Goal: Task Accomplishment & Management: Complete application form

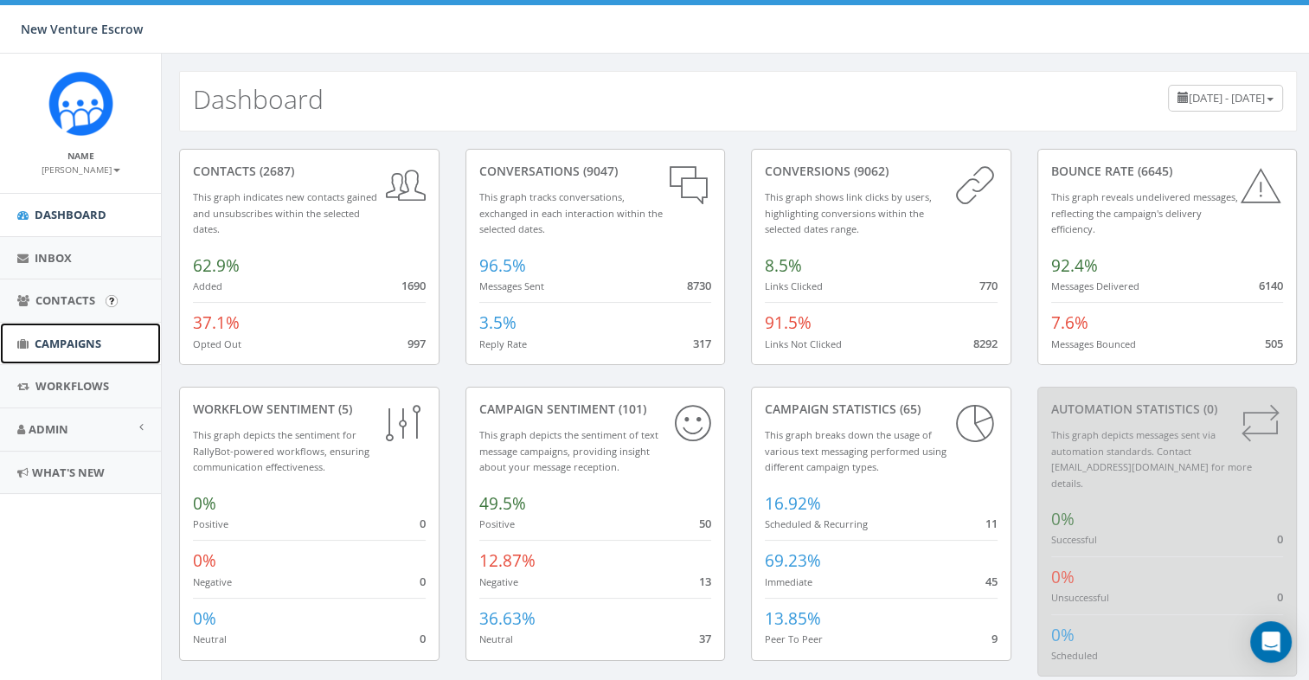
click at [62, 349] on span "Campaigns" at bounding box center [68, 344] width 67 height 16
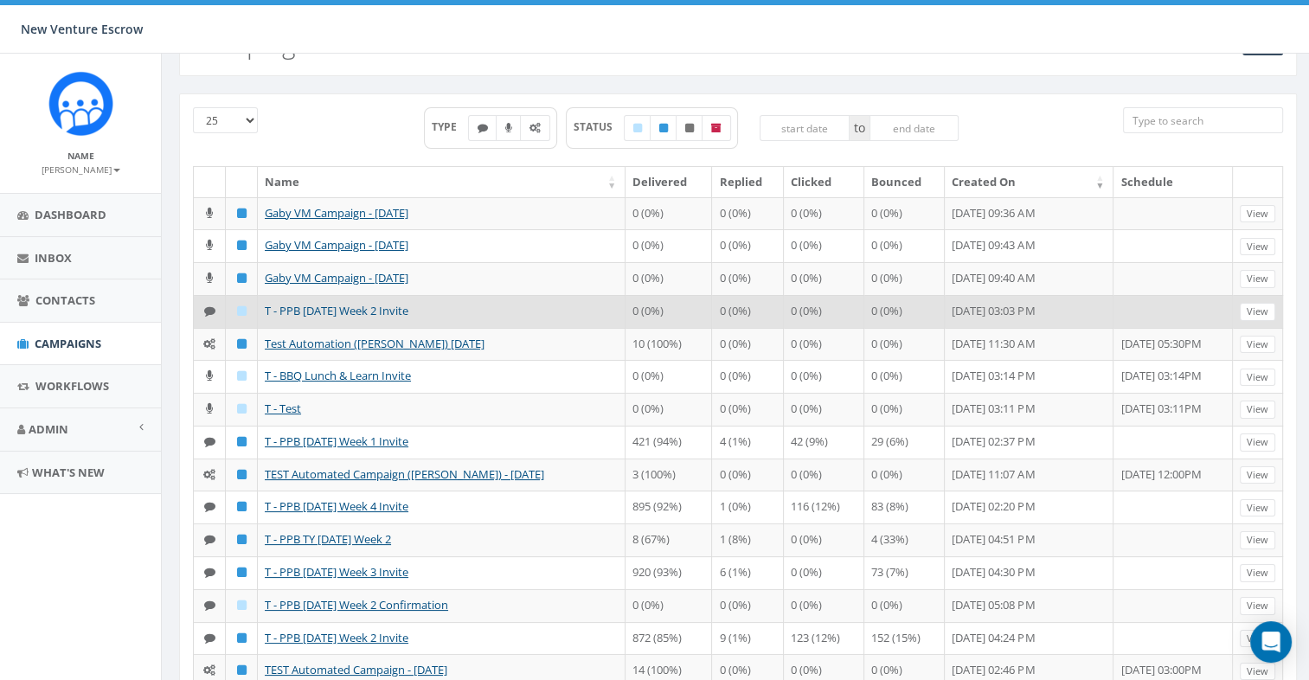
scroll to position [87, 0]
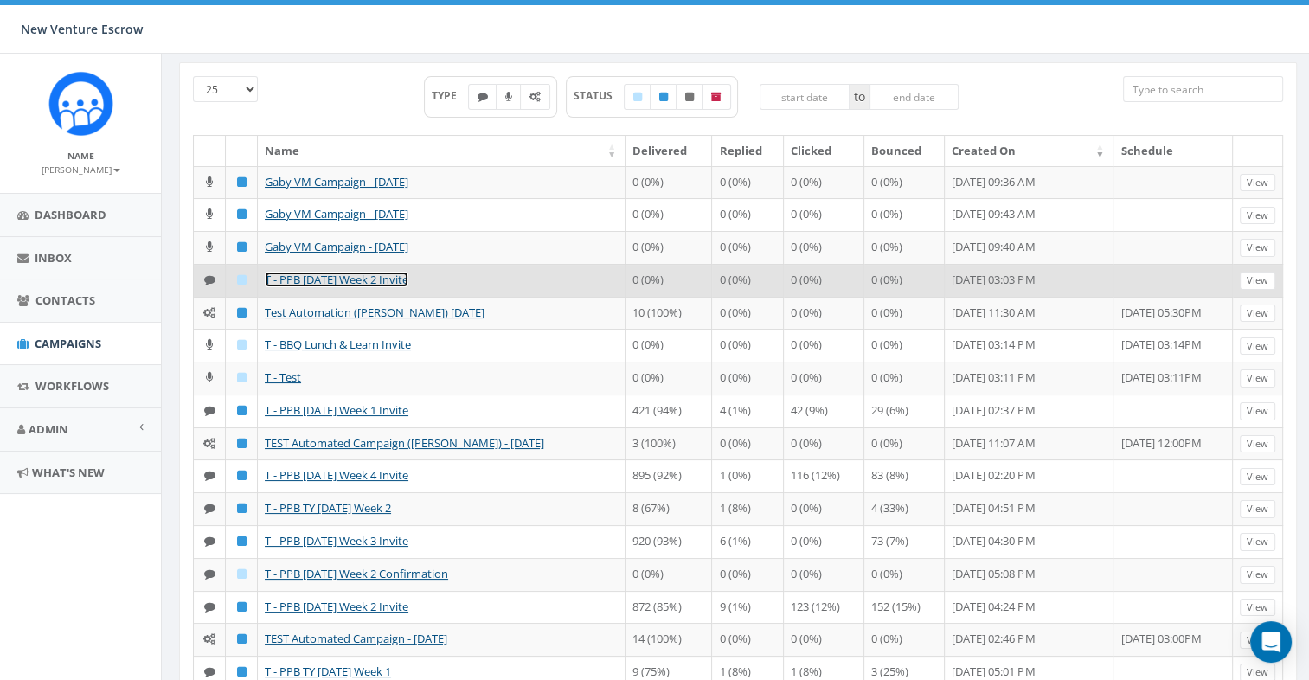
click at [336, 280] on link "T - PPB 2025 Oct Week 2 Invite" at bounding box center [337, 280] width 144 height 16
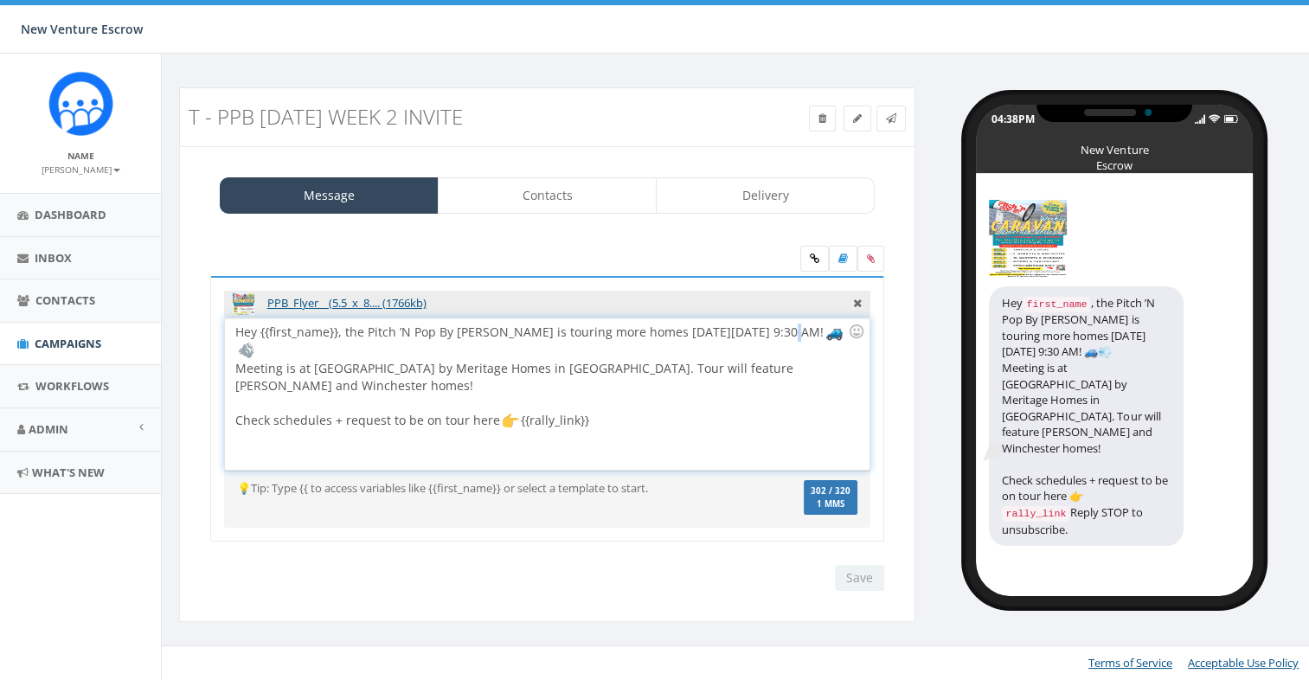
click at [772, 333] on div "Hey {{first_name}}, the Pitch ’N Pop By Caravan is touring more homes next Thur…" at bounding box center [547, 393] width 644 height 151
drag, startPoint x: 632, startPoint y: 365, endPoint x: 692, endPoint y: 366, distance: 60.6
click at [692, 366] on div "Hey {{first_name}}, the Pitch ’N Pop By Caravan is touring more homes next Thur…" at bounding box center [547, 393] width 644 height 151
click at [630, 368] on div "Hey {{first_name}}, the Pitch ’N Pop By Caravan is touring more homes next Thur…" at bounding box center [547, 393] width 644 height 151
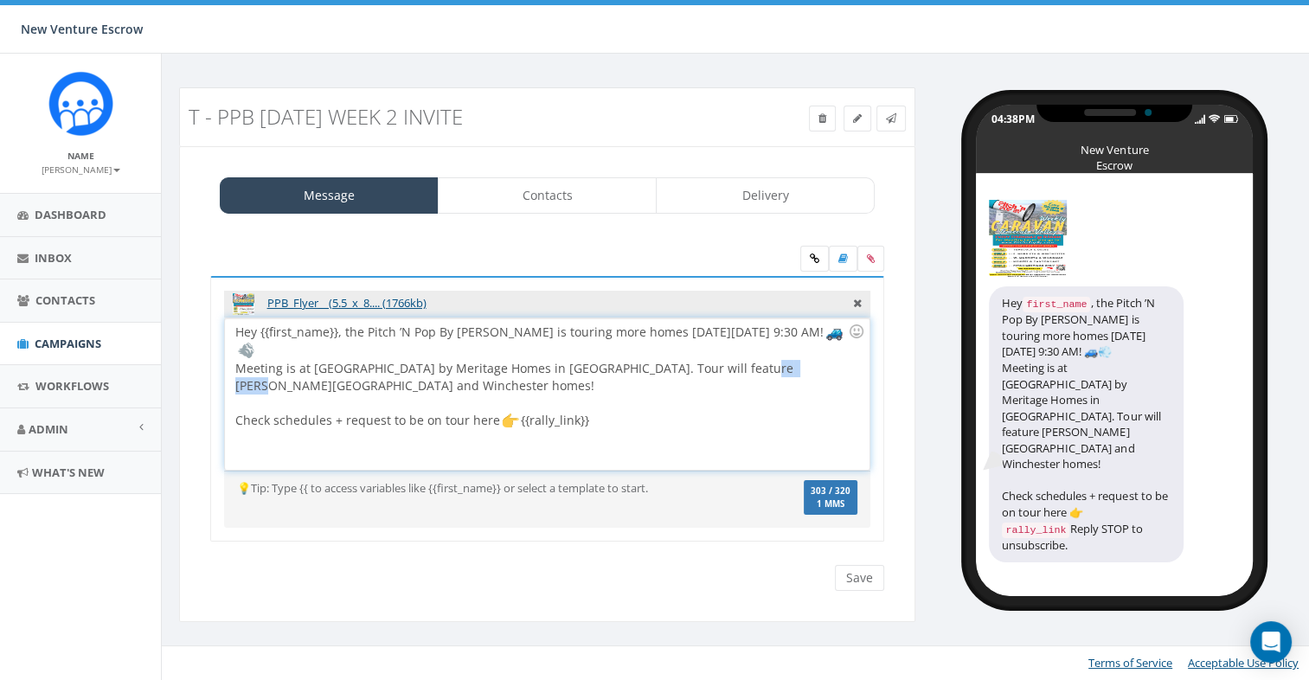
drag, startPoint x: 739, startPoint y: 368, endPoint x: 787, endPoint y: 368, distance: 48.4
click at [787, 368] on div "Hey {{first_name}}, the Pitch ’N Pop By Caravan is touring more homes next Thur…" at bounding box center [547, 393] width 644 height 151
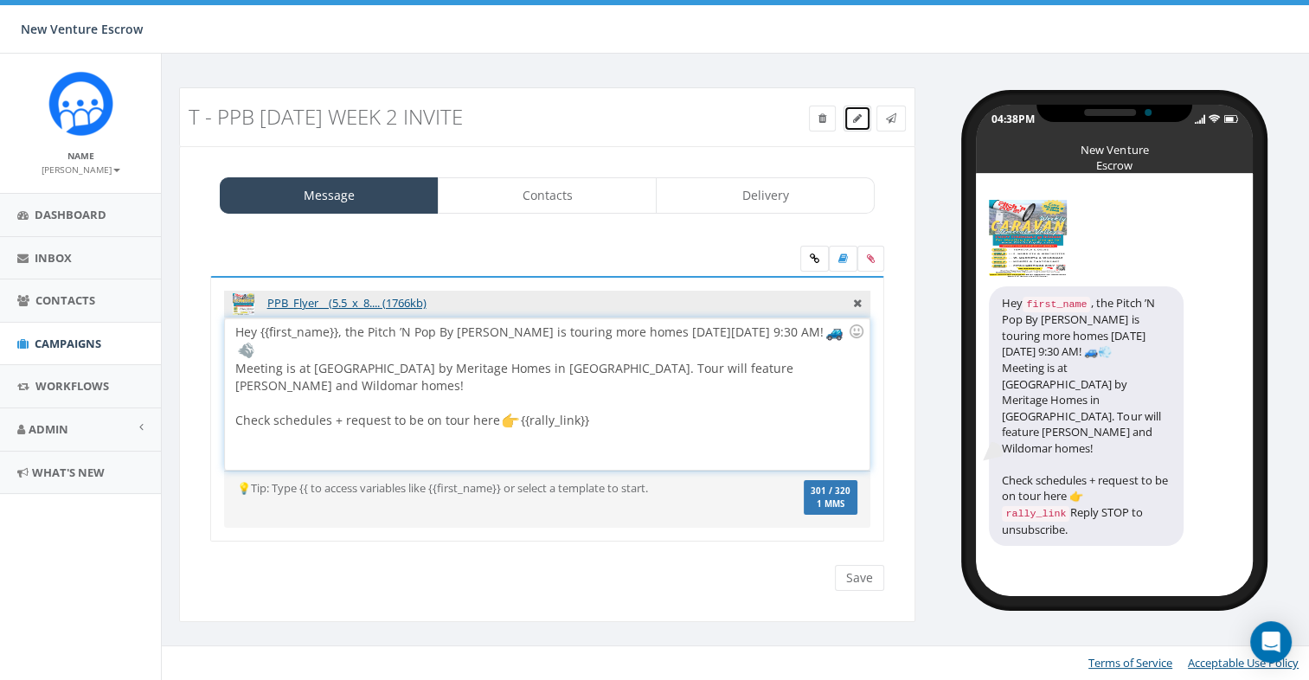
click at [861, 121] on icon at bounding box center [857, 118] width 9 height 10
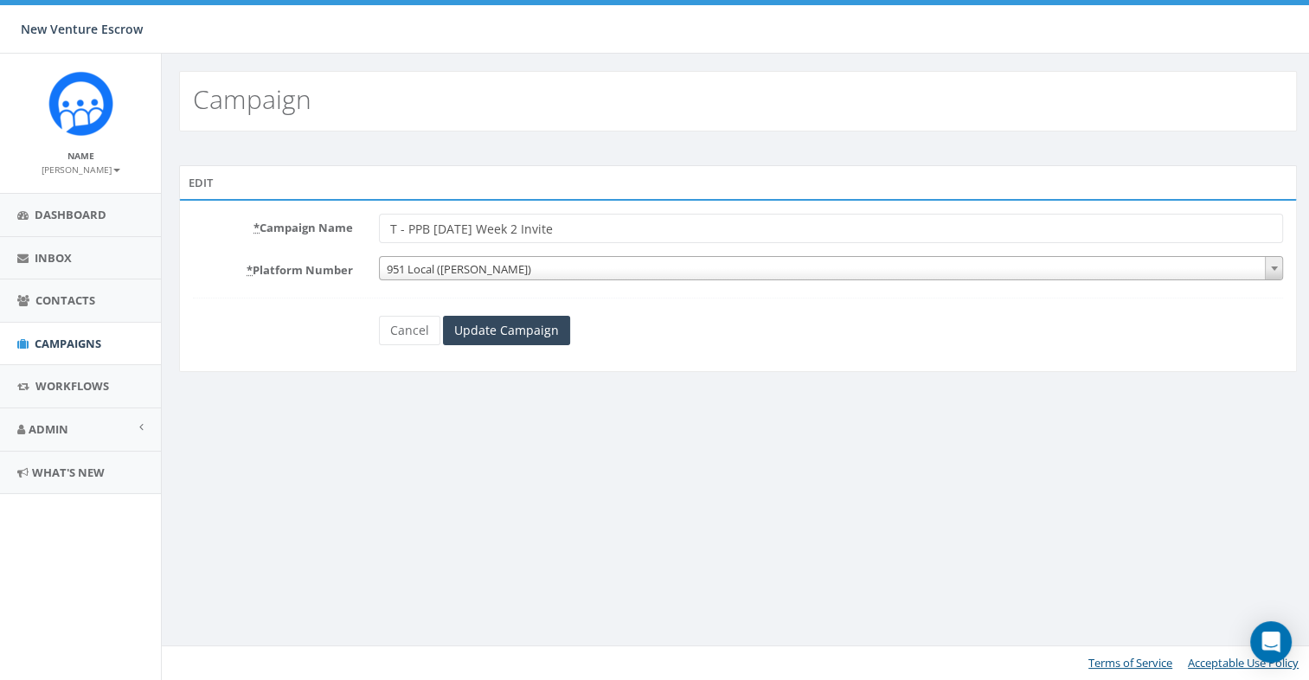
click at [524, 224] on input "T - PPB 2025 Oct Week 2 Invite" at bounding box center [831, 228] width 904 height 29
type input "T - PPB 2025 Oct Week 3 Invite"
click at [671, 308] on form "* Campaign Name T - PPB 2025 Oct Week 3 Invite * Platform Number 619 Local San …" at bounding box center [738, 279] width 1090 height 131
click at [533, 323] on input "Update Campaign" at bounding box center [506, 330] width 127 height 29
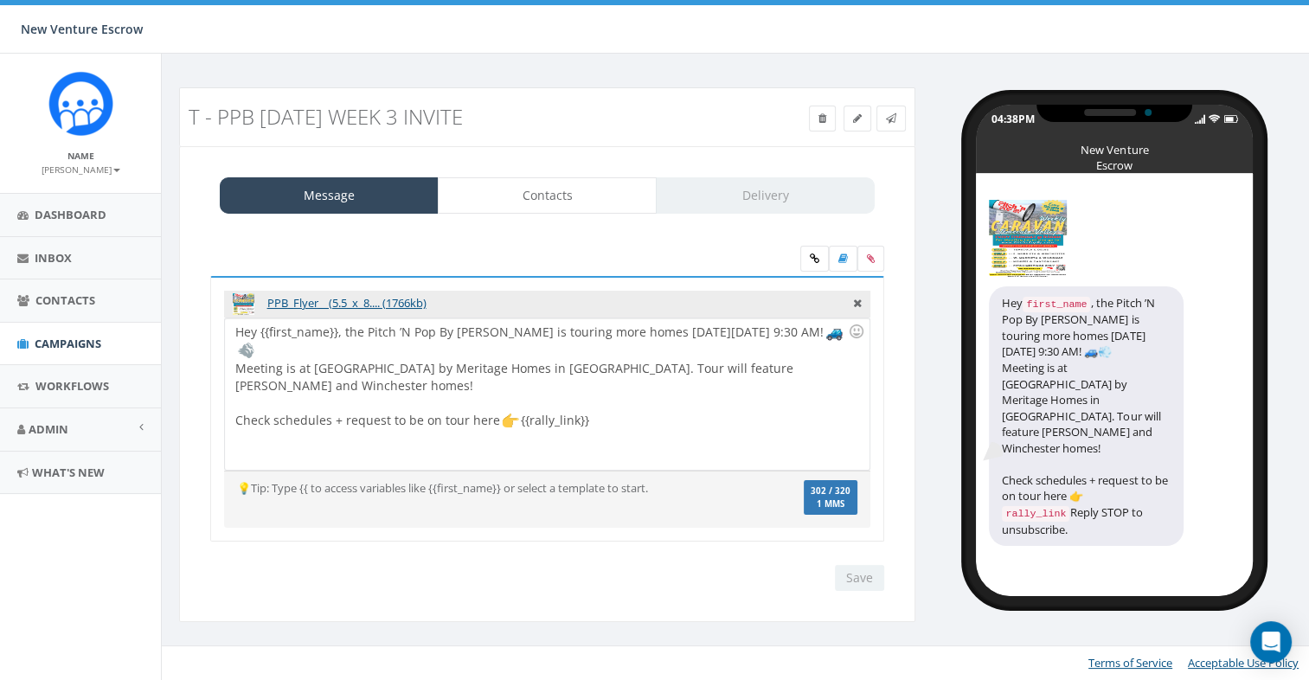
click at [401, 339] on div "Hey {{first_name}}, the Pitch ’N Pop By Caravan is touring more homes next Thur…" at bounding box center [547, 393] width 644 height 151
click at [837, 370] on div "Hey {{first_name}}, the Pitch ’N Pop By Caravan is touring more homes next Thur…" at bounding box center [547, 393] width 644 height 151
click at [597, 413] on div "Hey {{first_name}}, the Pitch ’N Pop By Caravan is touring more homes next Thur…" at bounding box center [547, 393] width 644 height 151
click at [597, 403] on div "Hey {{first_name}}, the Pitch ’N Pop By Caravan is touring more homes next Thur…" at bounding box center [547, 393] width 644 height 151
drag, startPoint x: 730, startPoint y: 369, endPoint x: 782, endPoint y: 369, distance: 51.9
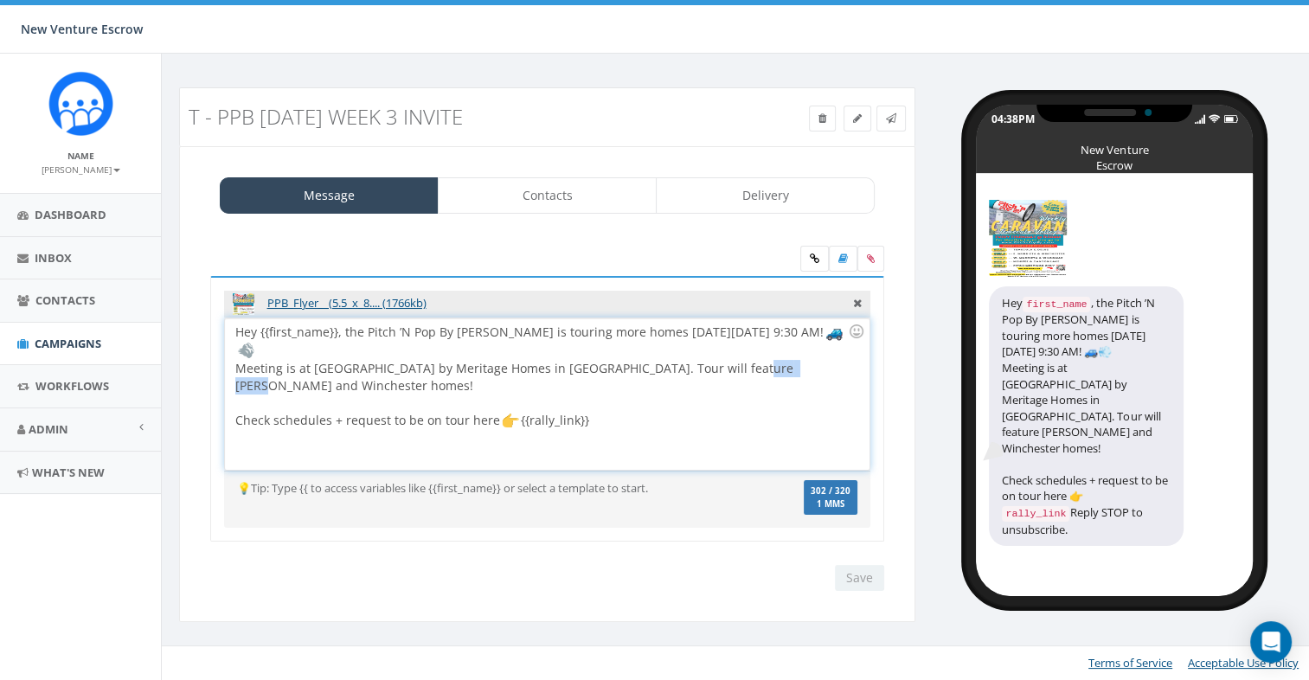
click at [782, 369] on div "Hey {{first_name}}, the Pitch ’N Pop By Caravan is touring more homes next Thur…" at bounding box center [547, 393] width 644 height 151
click at [709, 403] on div "Hey {{first_name}}, the Pitch ’N Pop By Caravan is touring more homes next Thur…" at bounding box center [547, 393] width 644 height 151
click at [632, 367] on div "Hey {{first_name}}, the Pitch ’N Pop By Caravan is touring more homes next Thur…" at bounding box center [547, 393] width 644 height 151
click at [659, 398] on div "Hey {{first_name}}, the Pitch ’N Pop By Caravan is touring more homes next Thur…" at bounding box center [547, 393] width 644 height 151
click at [427, 348] on div "Hey {{first_name}}, the Pitch ’N Pop By Caravan is touring more homes next Thur…" at bounding box center [547, 393] width 644 height 151
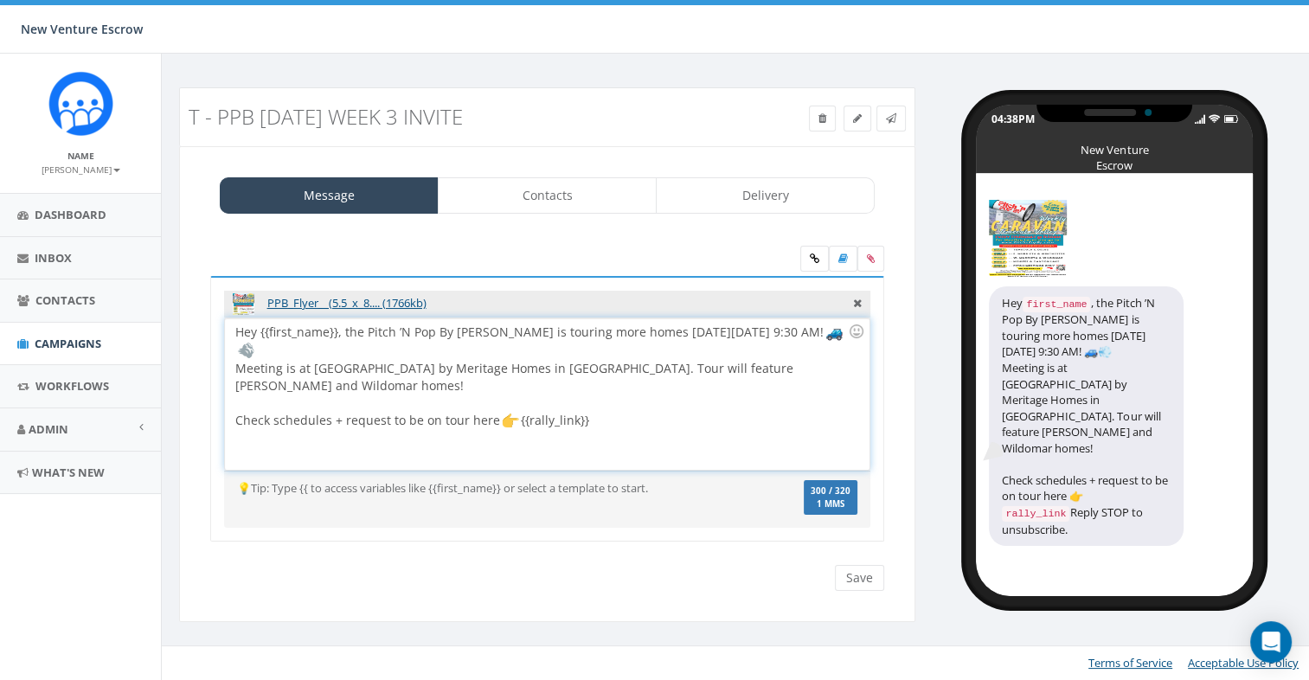
click at [717, 397] on div "Hey {{first_name}}, the Pitch ’N Pop By Caravan is touring more homes next Thur…" at bounding box center [547, 393] width 644 height 151
click at [775, 334] on div "Hey {{first_name}}, the Pitch ’N Pop By Caravan is touring more homes next Thur…" at bounding box center [547, 393] width 644 height 151
click at [855, 568] on input "Save" at bounding box center [859, 578] width 49 height 26
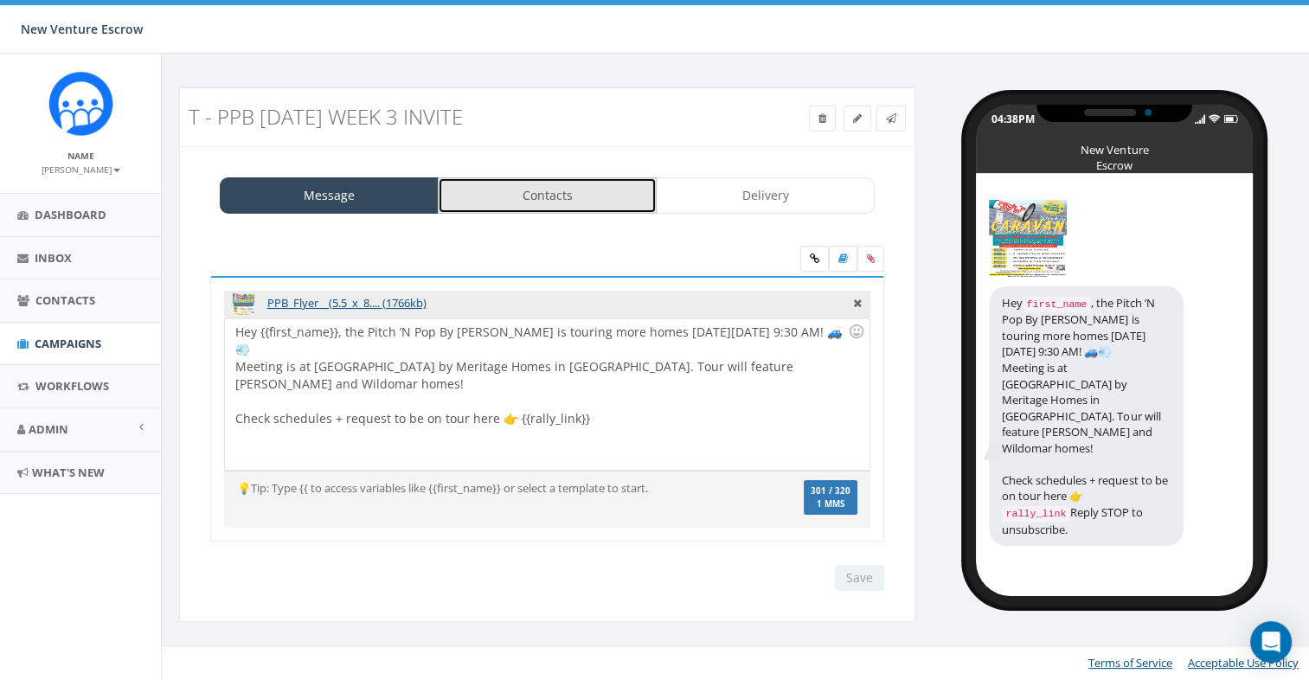
click at [554, 191] on link "Contacts" at bounding box center [547, 195] width 219 height 36
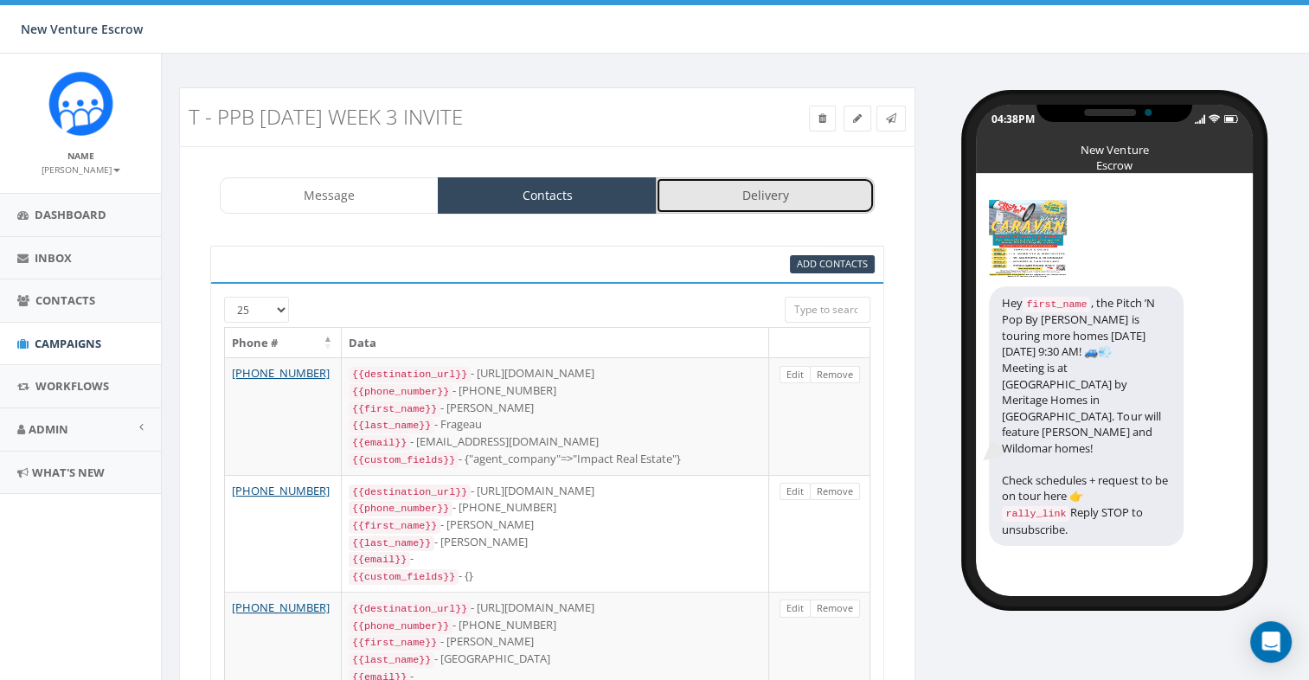
click at [746, 200] on link "Delivery" at bounding box center [765, 195] width 219 height 36
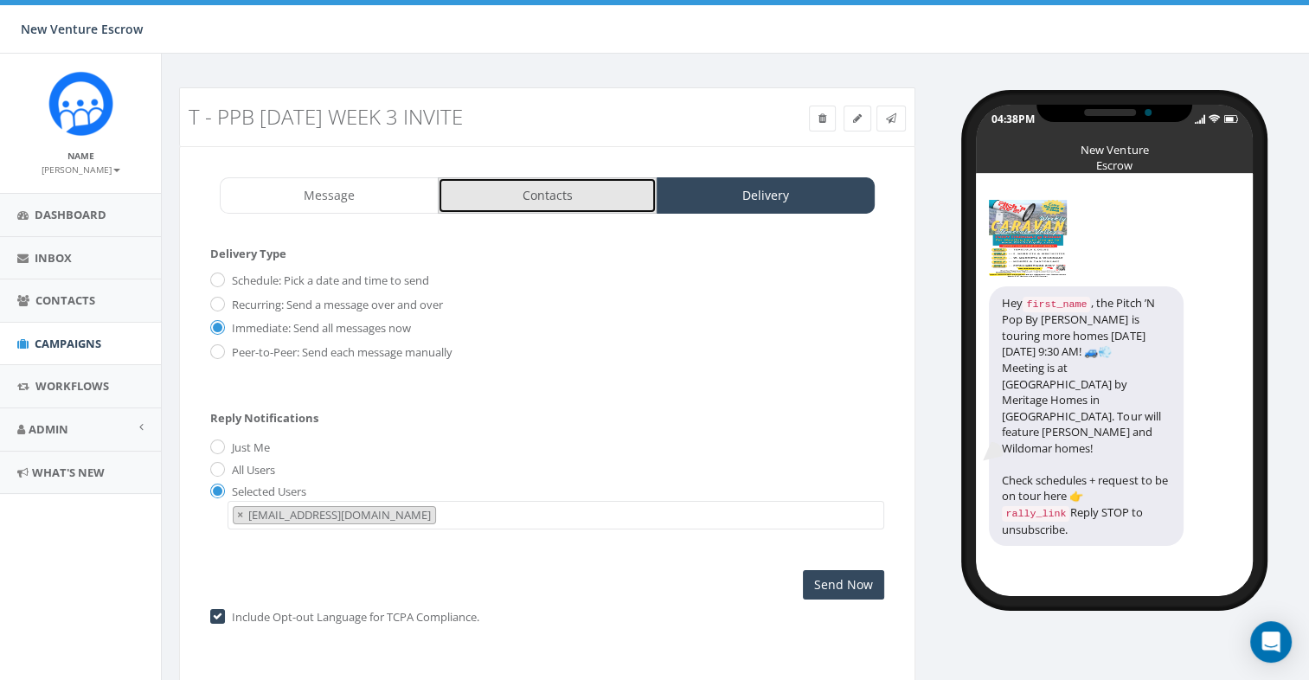
click at [603, 202] on link "Contacts" at bounding box center [547, 195] width 219 height 36
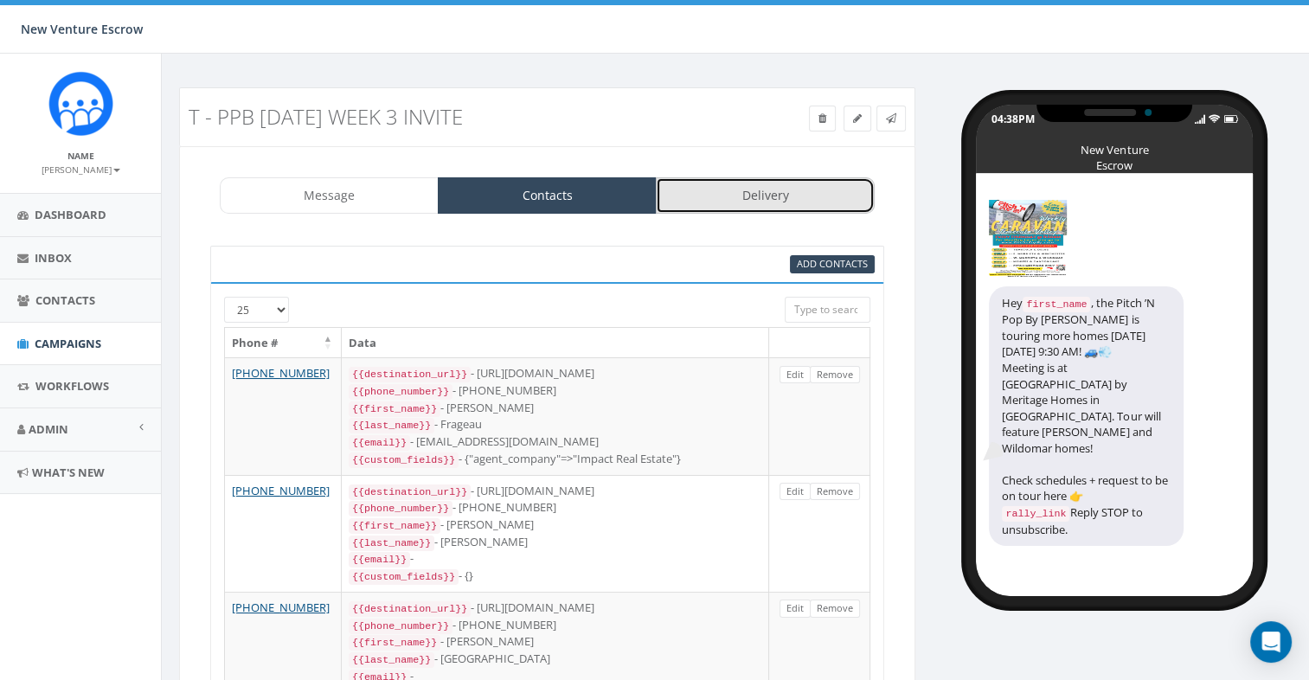
click at [733, 200] on link "Delivery" at bounding box center [765, 195] width 219 height 36
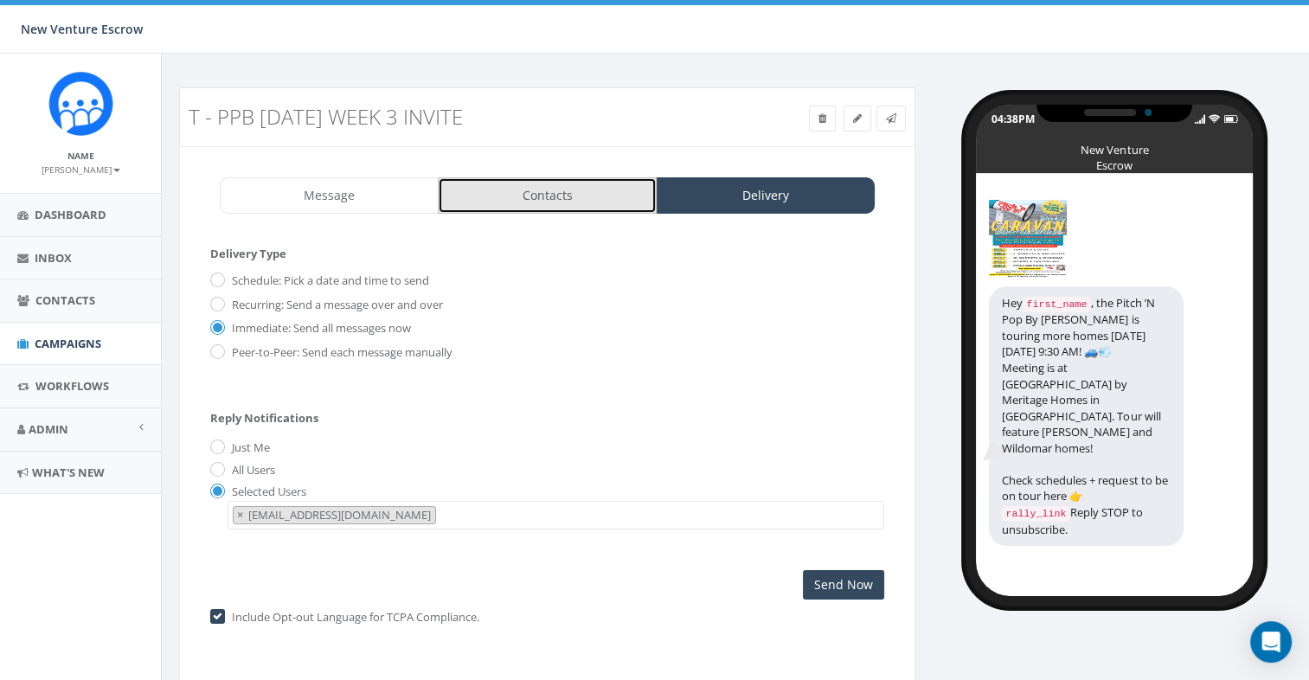
click at [519, 179] on link "Contacts" at bounding box center [547, 195] width 219 height 36
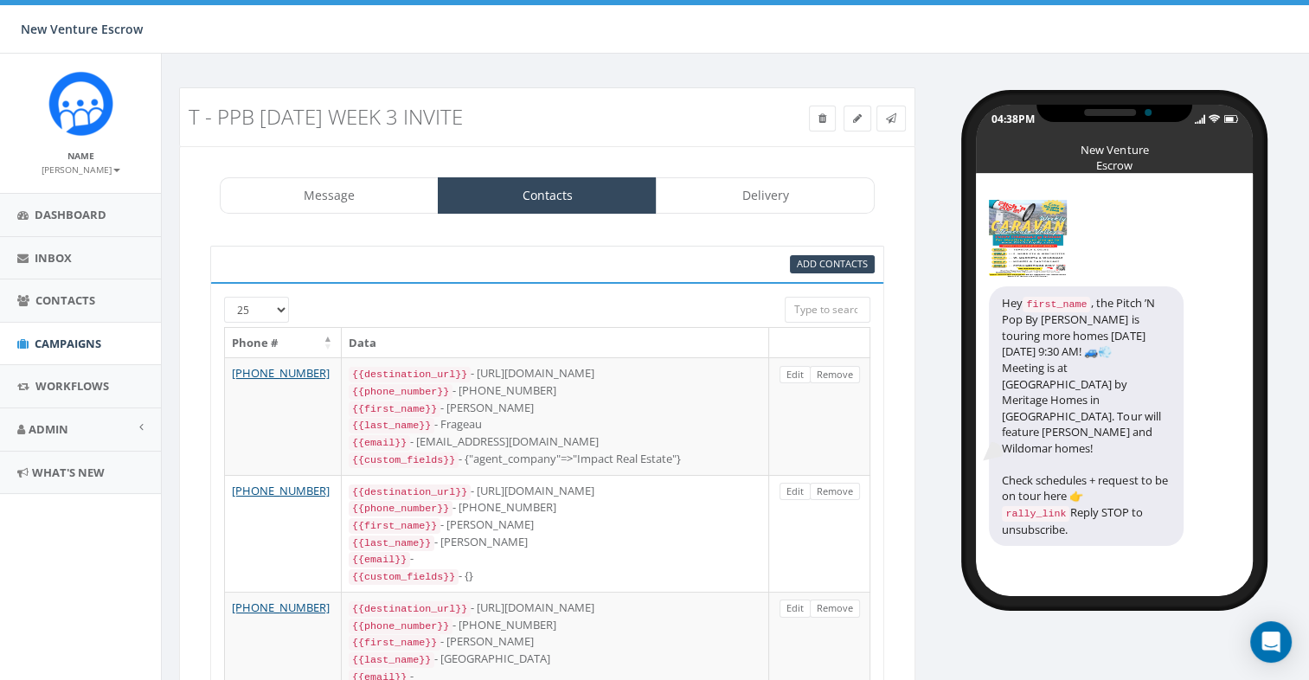
click at [294, 312] on div "25 50 100" at bounding box center [547, 312] width 672 height 30
click at [275, 311] on select "25 50 100" at bounding box center [256, 310] width 65 height 26
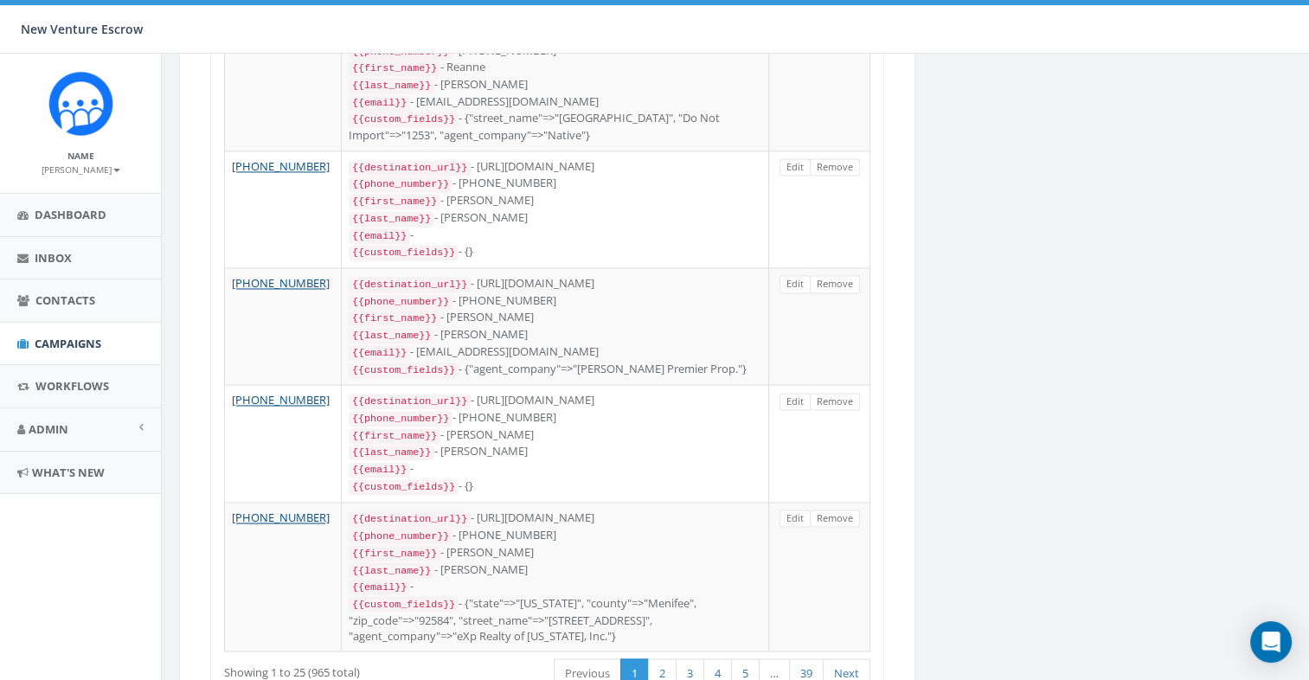
drag, startPoint x: 1087, startPoint y: 394, endPoint x: 1054, endPoint y: 119, distance: 276.2
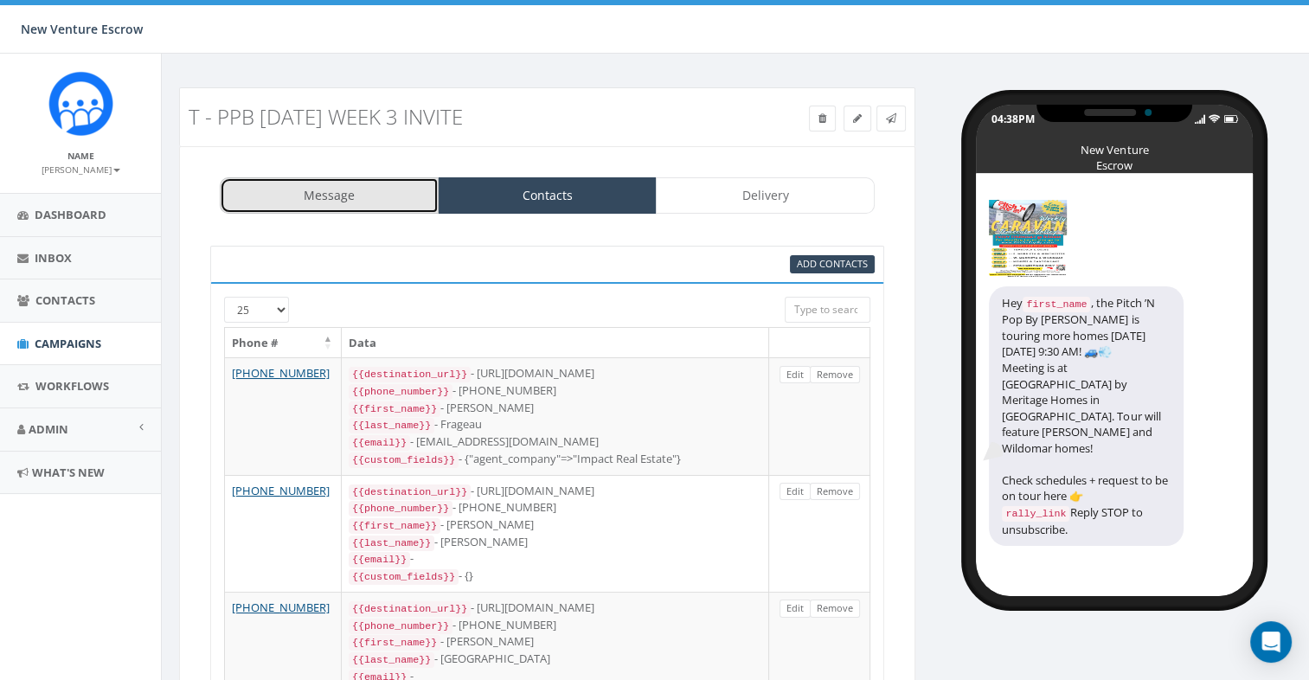
click at [391, 192] on link "Message" at bounding box center [329, 195] width 219 height 36
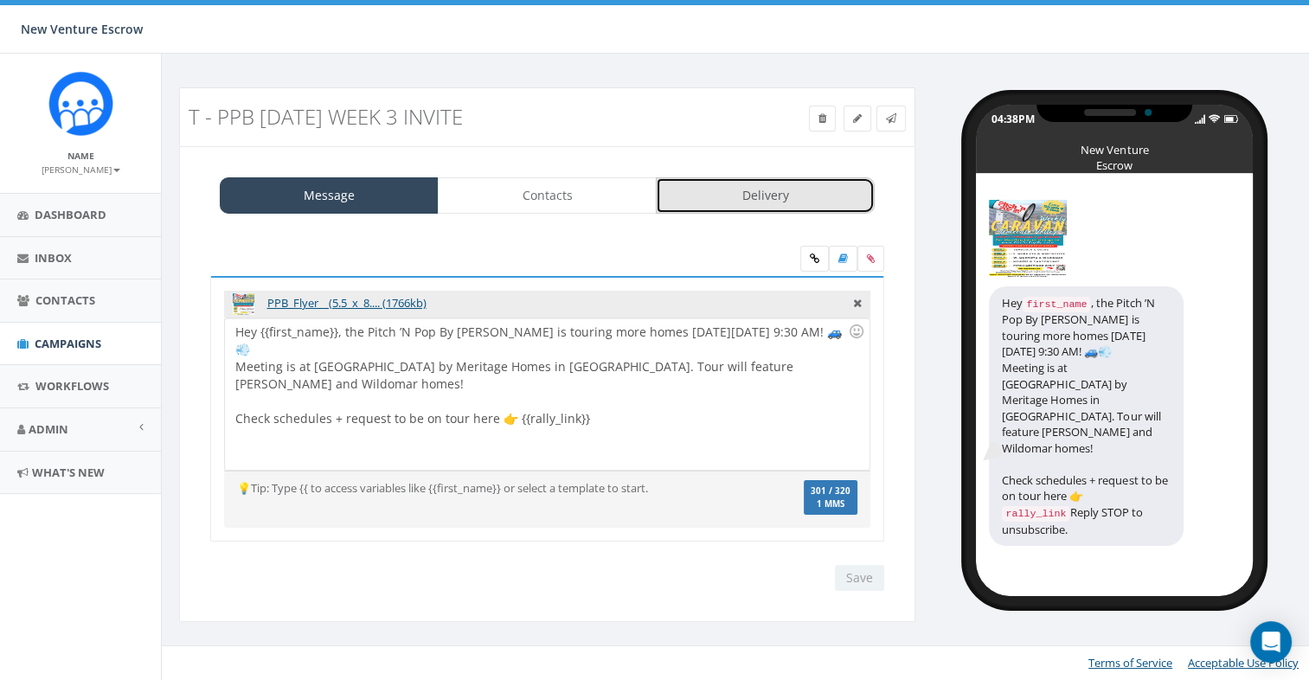
click at [756, 196] on link "Delivery" at bounding box center [765, 195] width 219 height 36
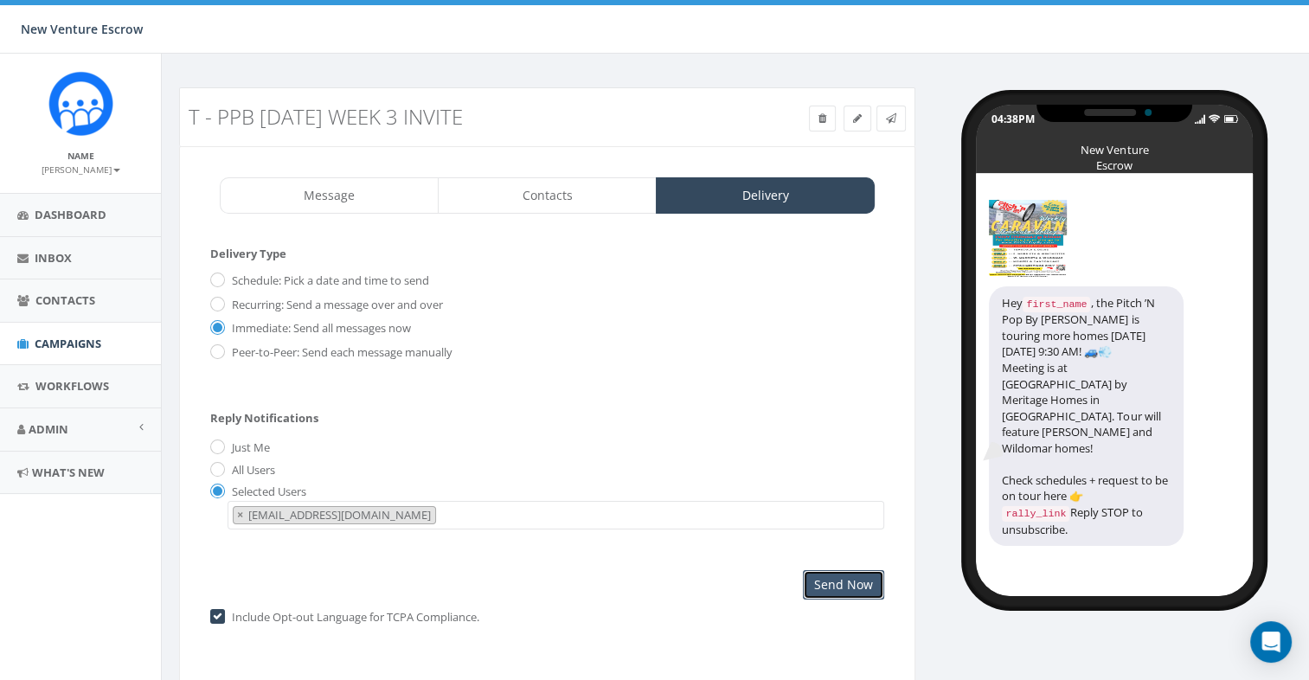
click at [837, 583] on input "Send Now" at bounding box center [843, 584] width 81 height 29
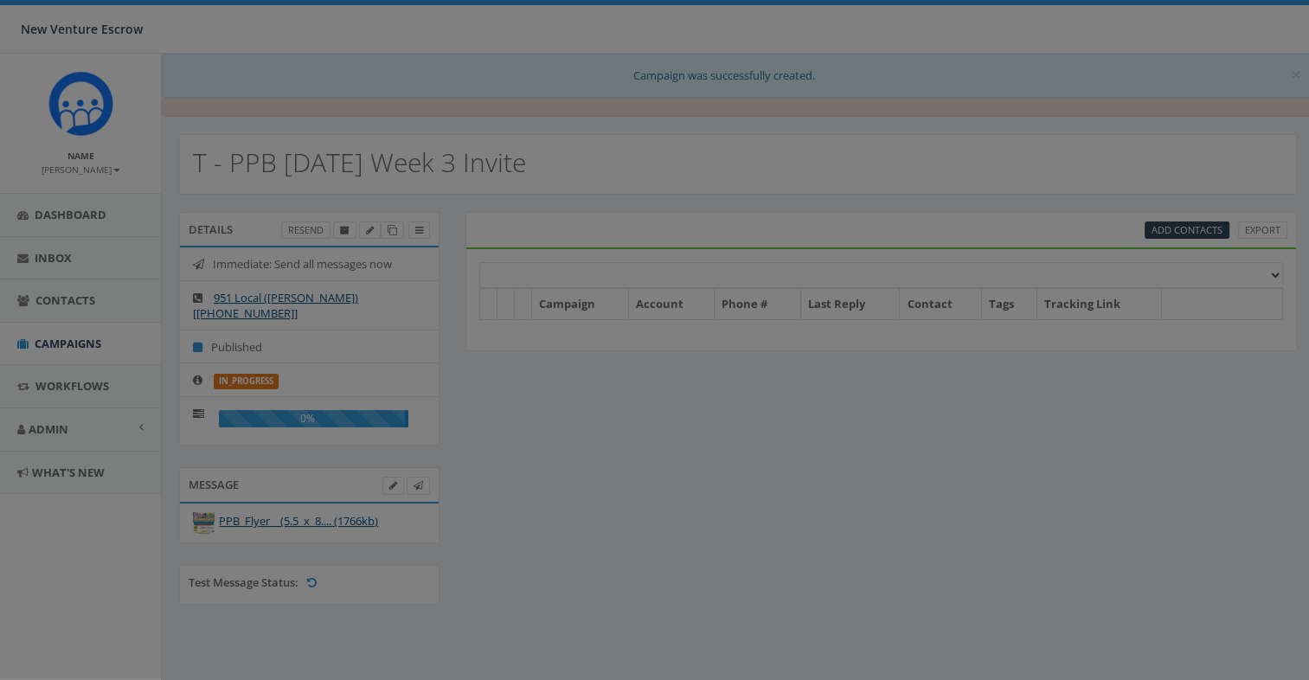
select select
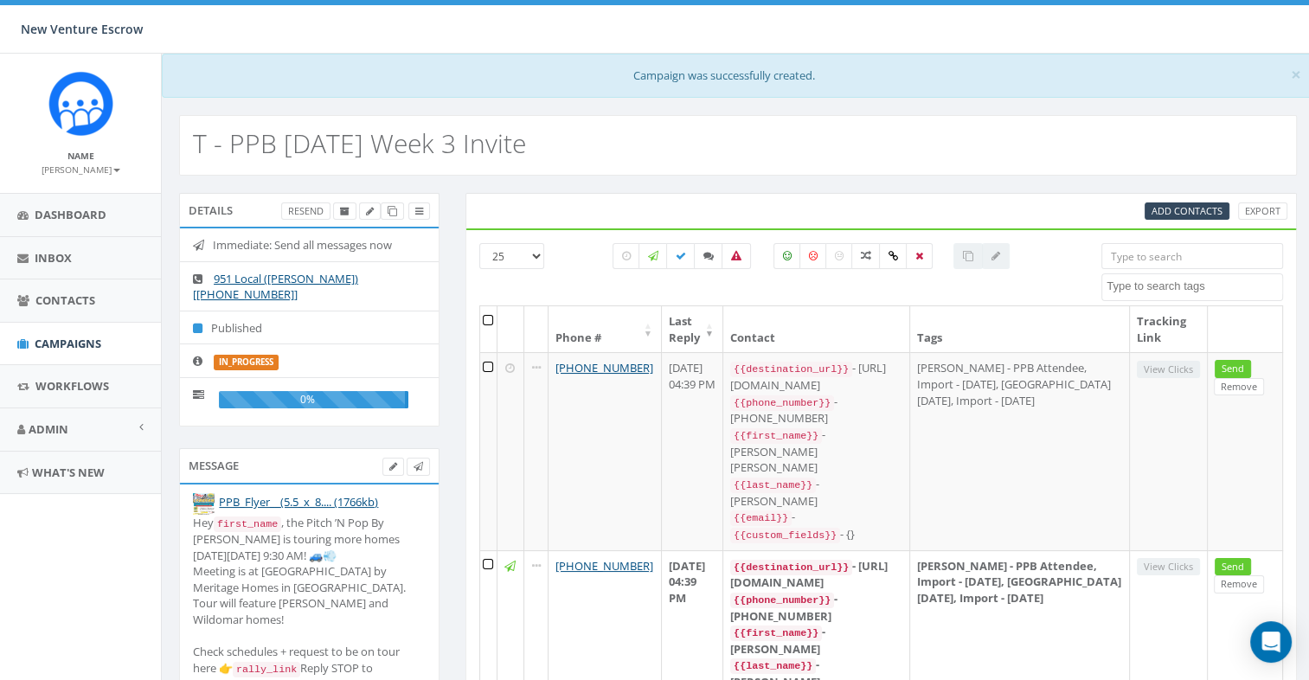
scroll to position [59, 0]
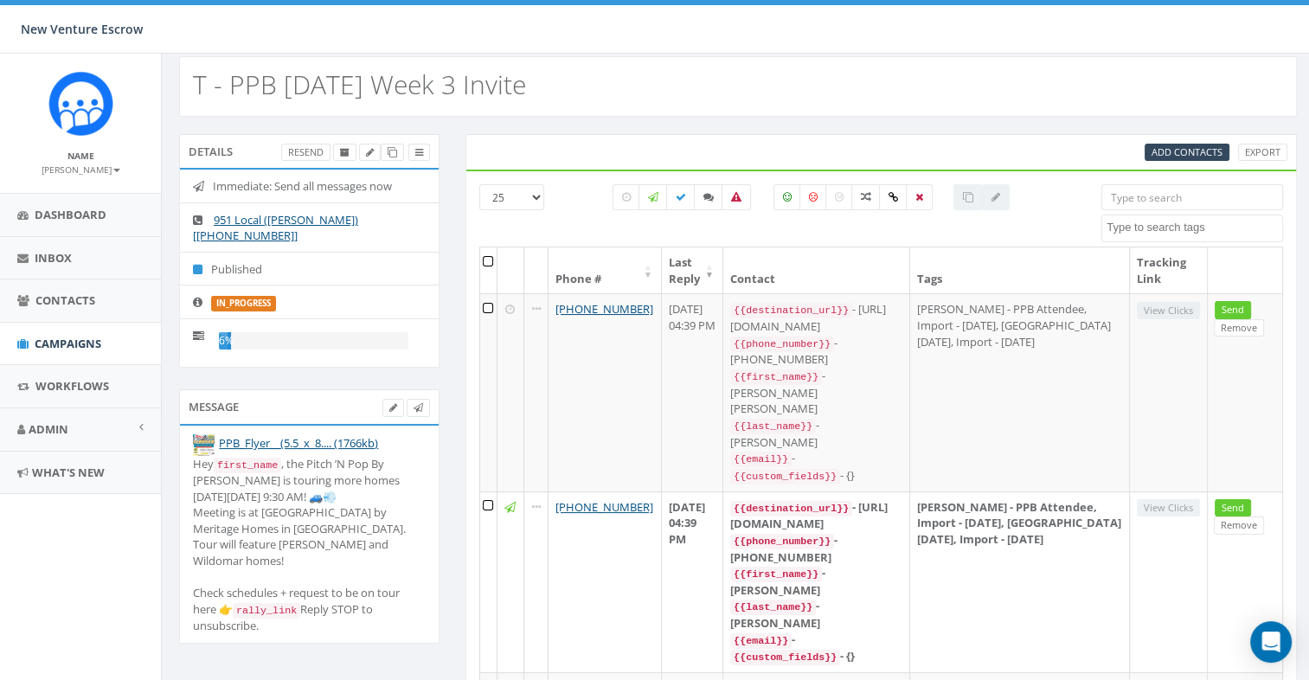
click at [852, 77] on div "T - PPB [DATE] Week 3 Invite" at bounding box center [738, 86] width 1118 height 61
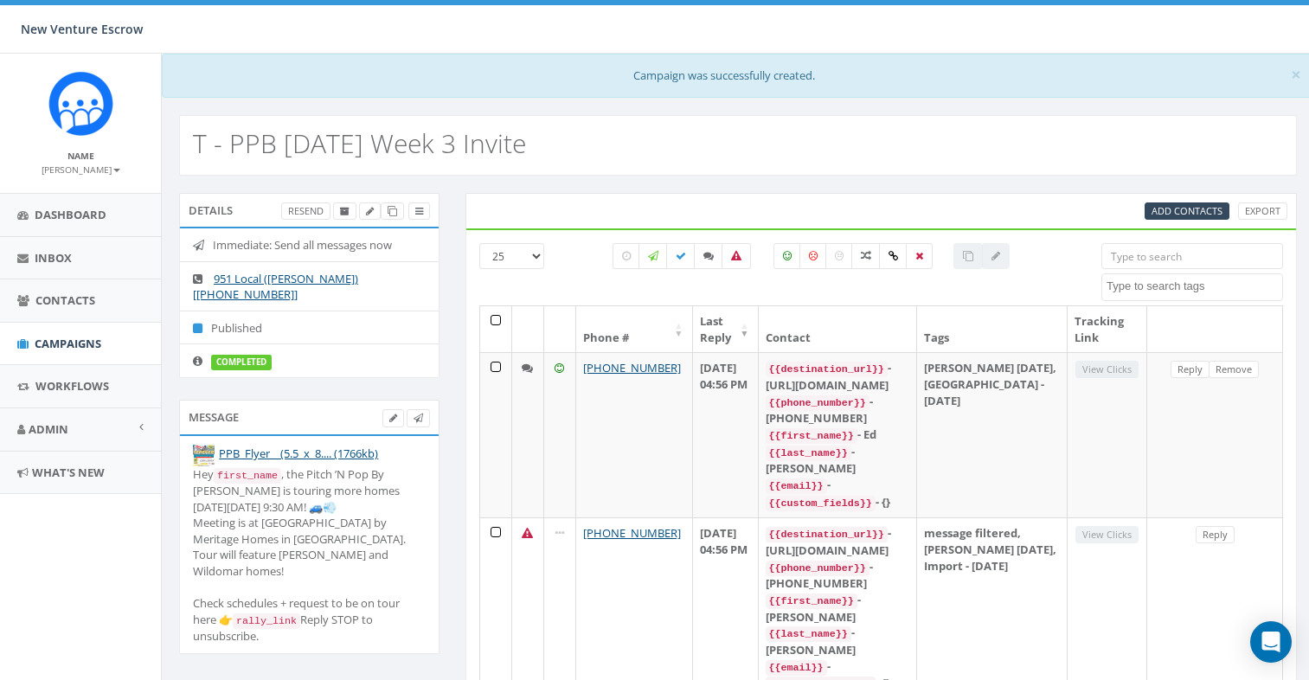
select select
